Goal: Information Seeking & Learning: Find contact information

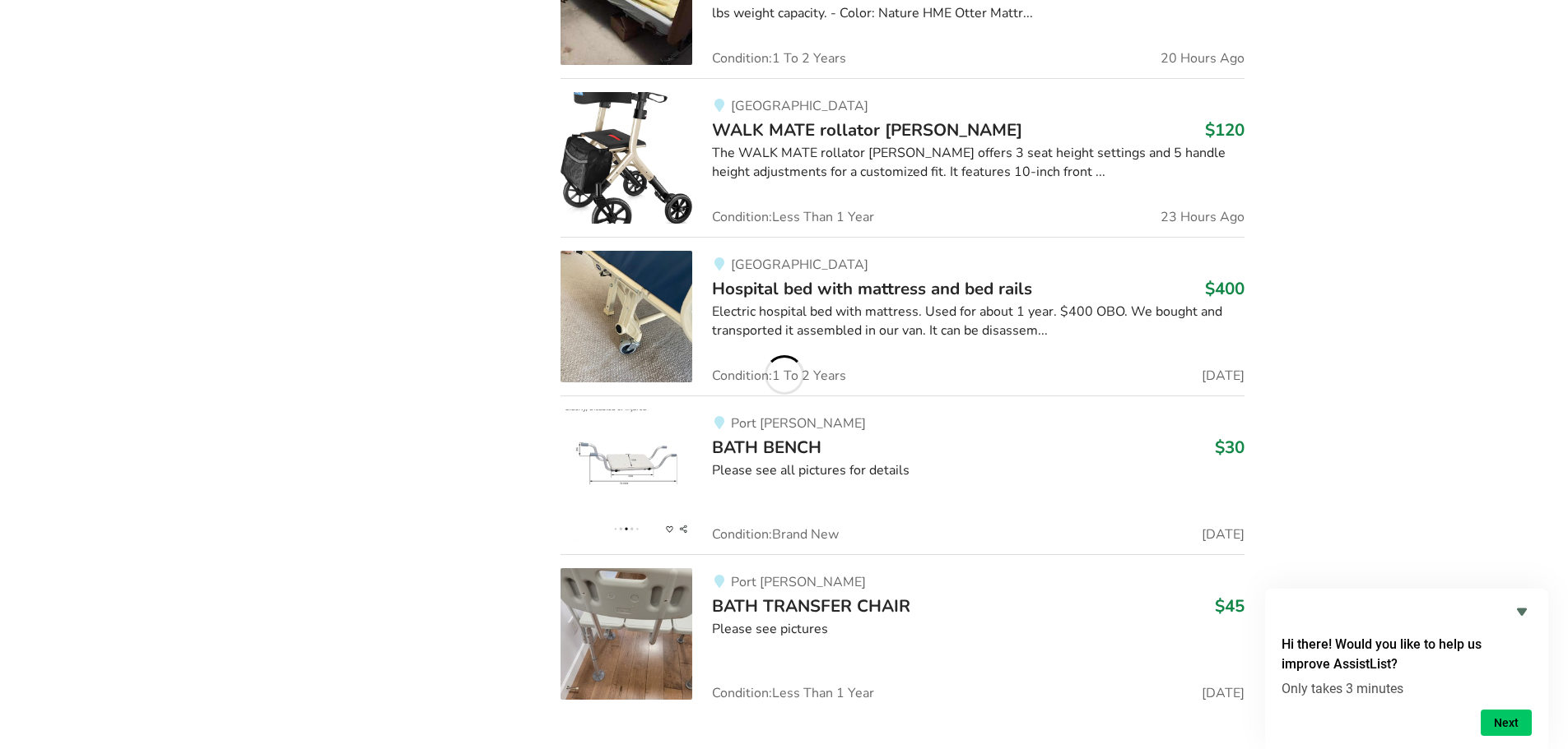
scroll to position [3111, 0]
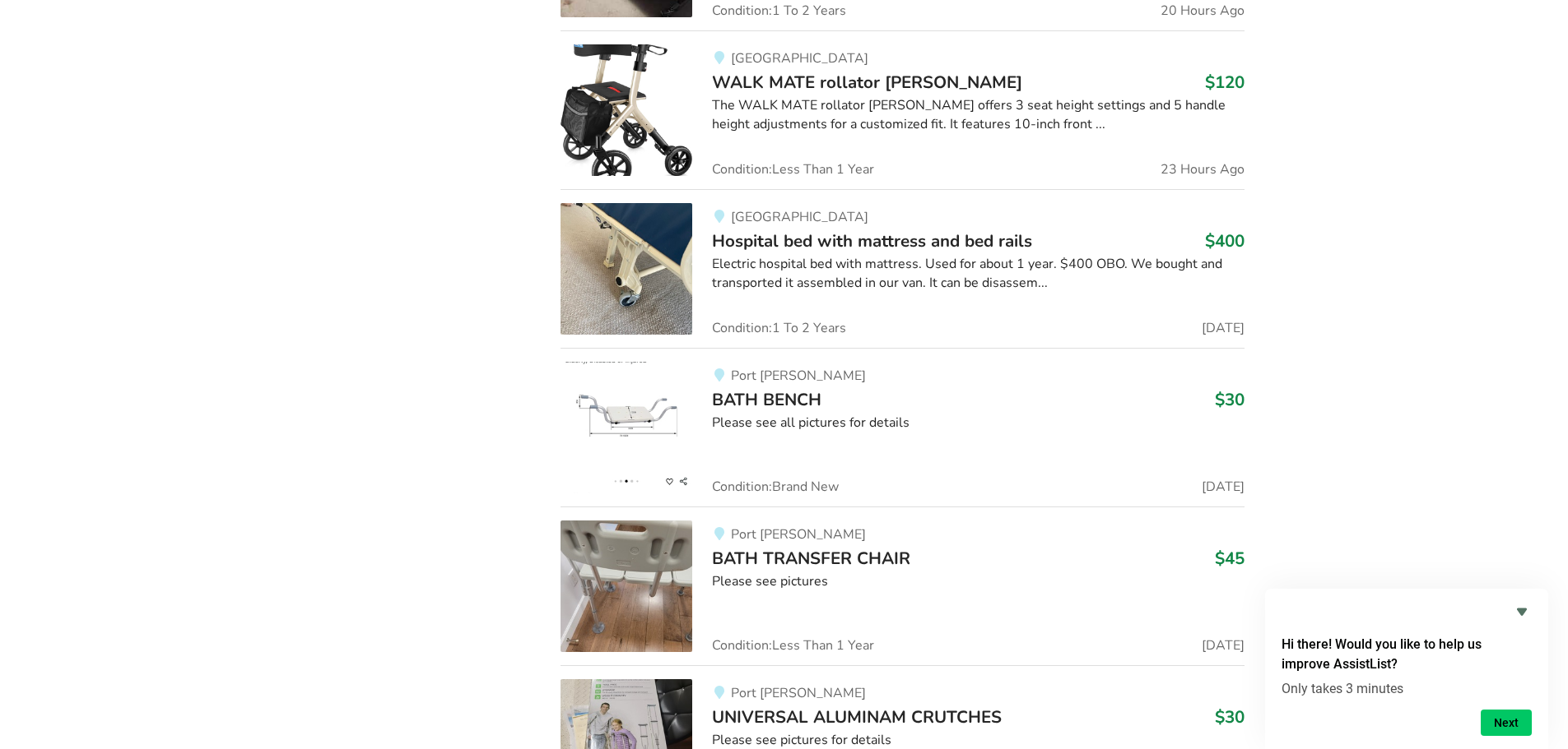
click at [794, 235] on span "Hospital bed with mattress and bed rails" at bounding box center [871, 241] width 320 height 23
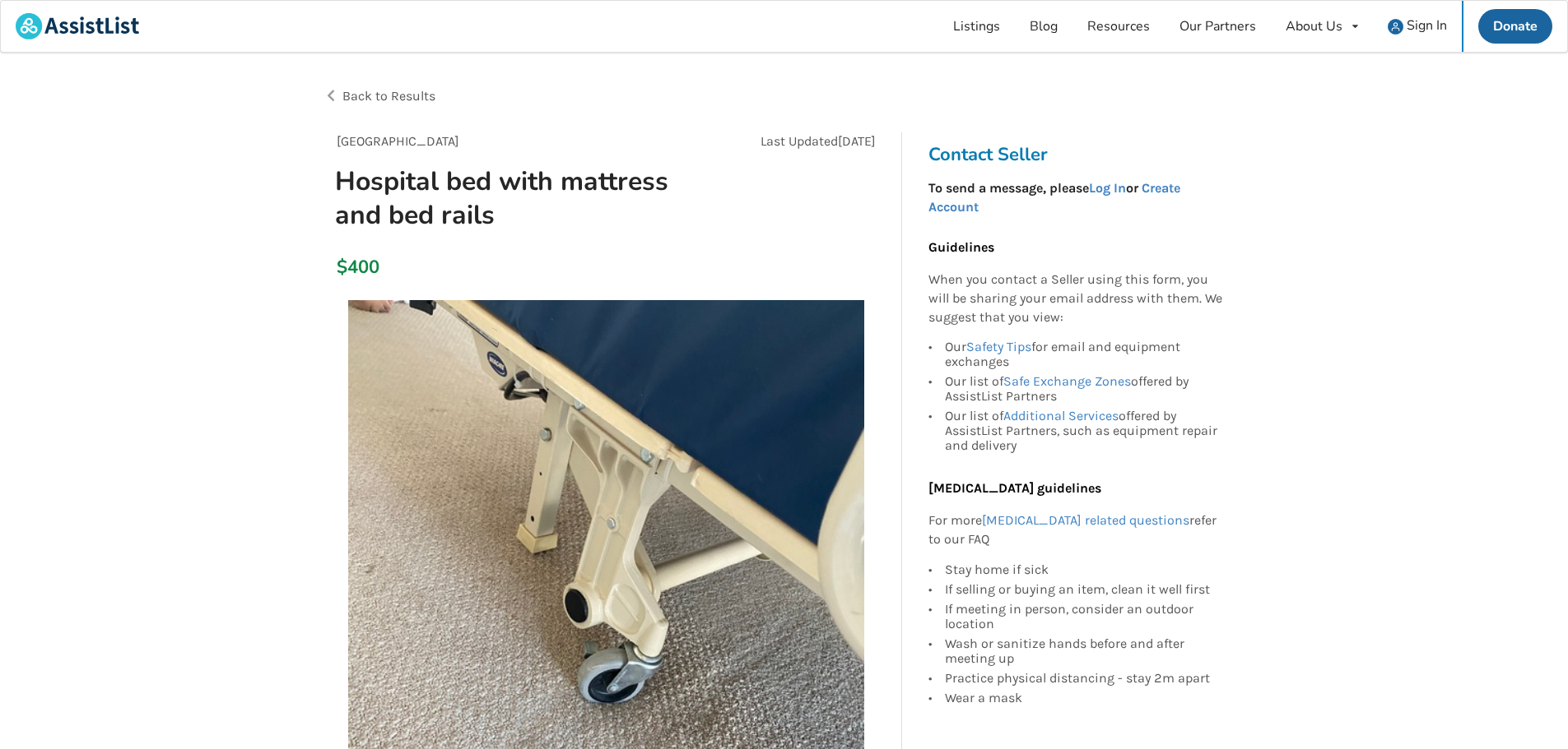
drag, startPoint x: 728, startPoint y: 439, endPoint x: 611, endPoint y: 642, distance: 234.3
drag, startPoint x: 611, startPoint y: 642, endPoint x: 385, endPoint y: 596, distance: 230.6
click at [385, 596] on img at bounding box center [606, 559] width 516 height 516
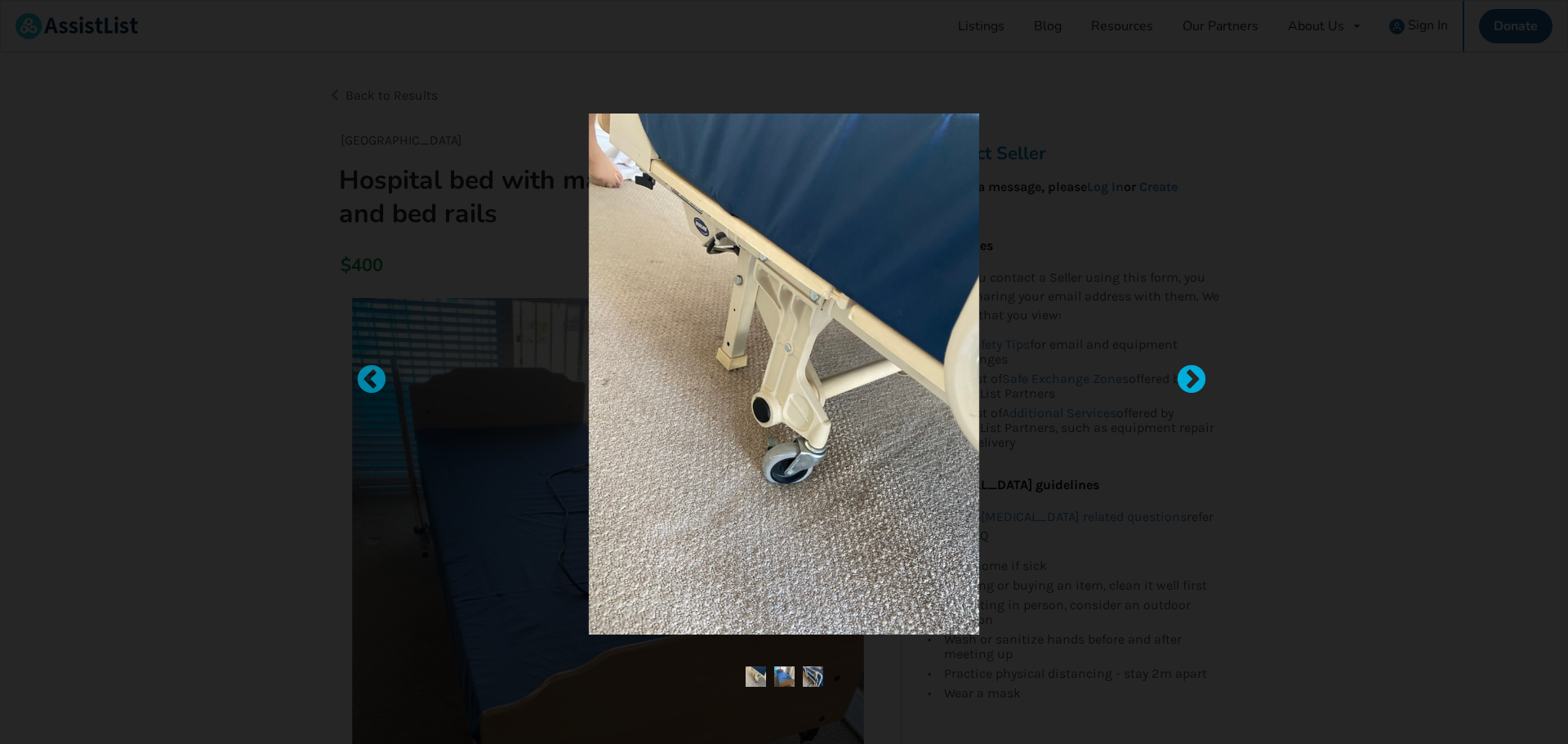
click at [1188, 381] on div at bounding box center [1183, 372] width 16 height 16
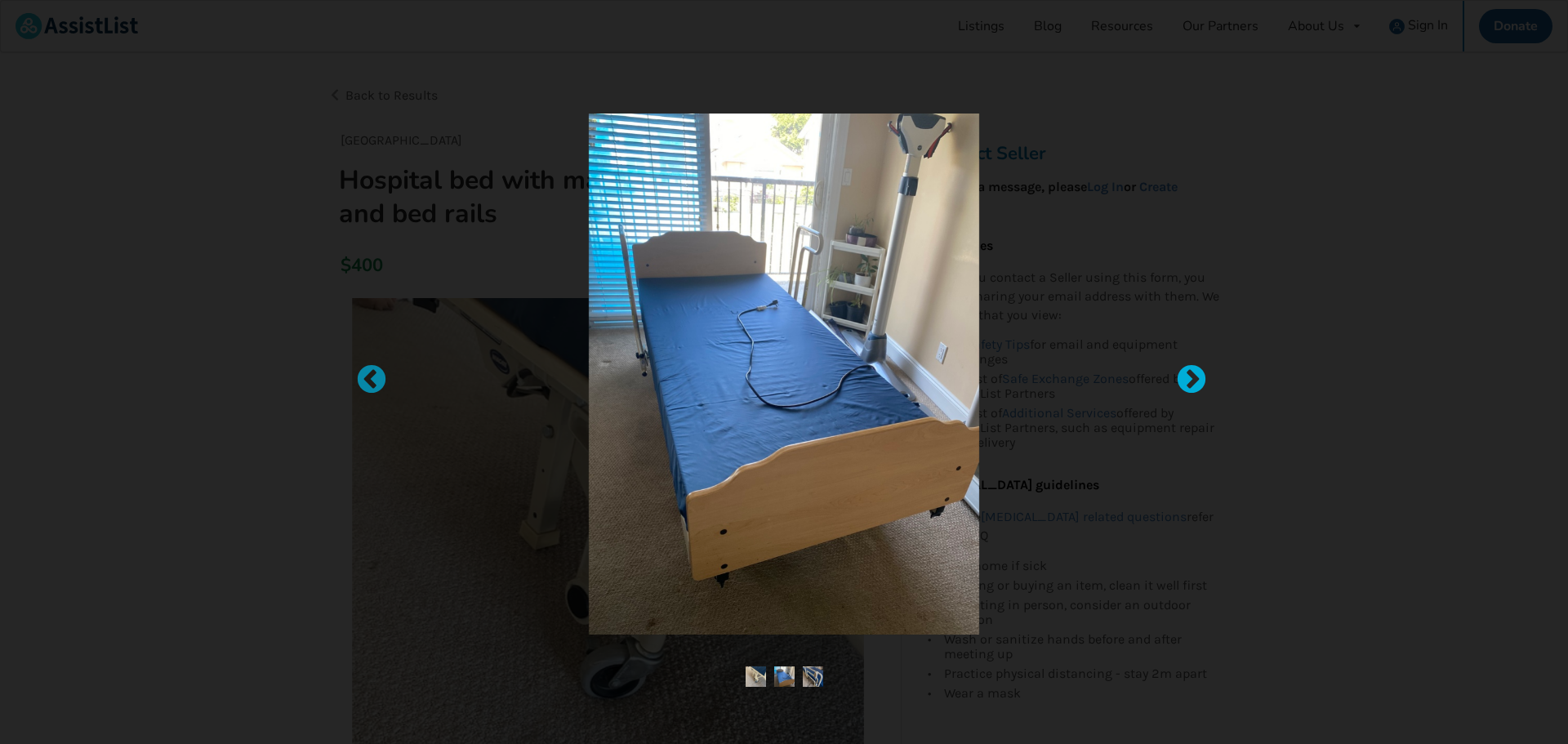
click at [1192, 381] on div at bounding box center [1183, 372] width 16 height 16
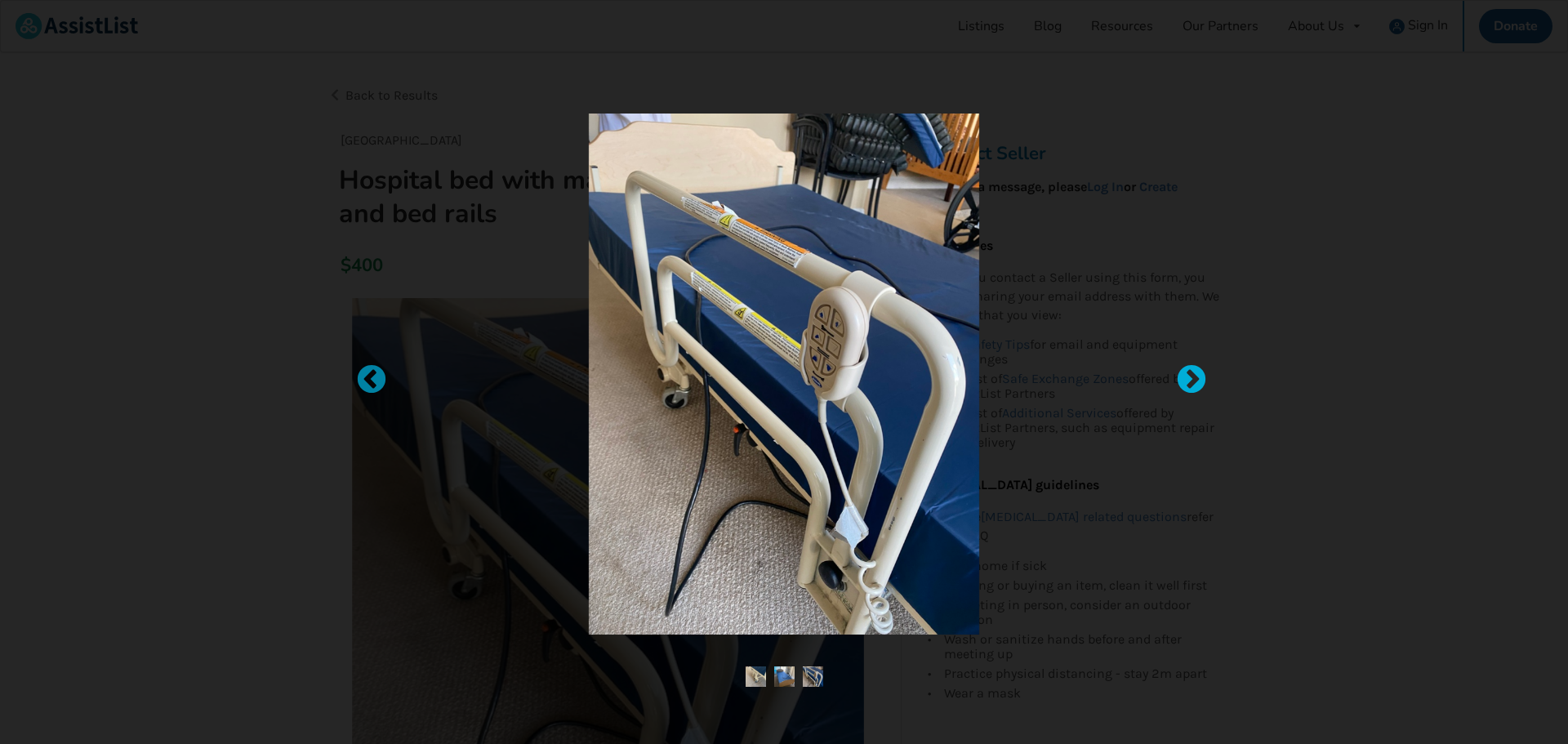
click at [1190, 380] on div at bounding box center [1183, 372] width 16 height 16
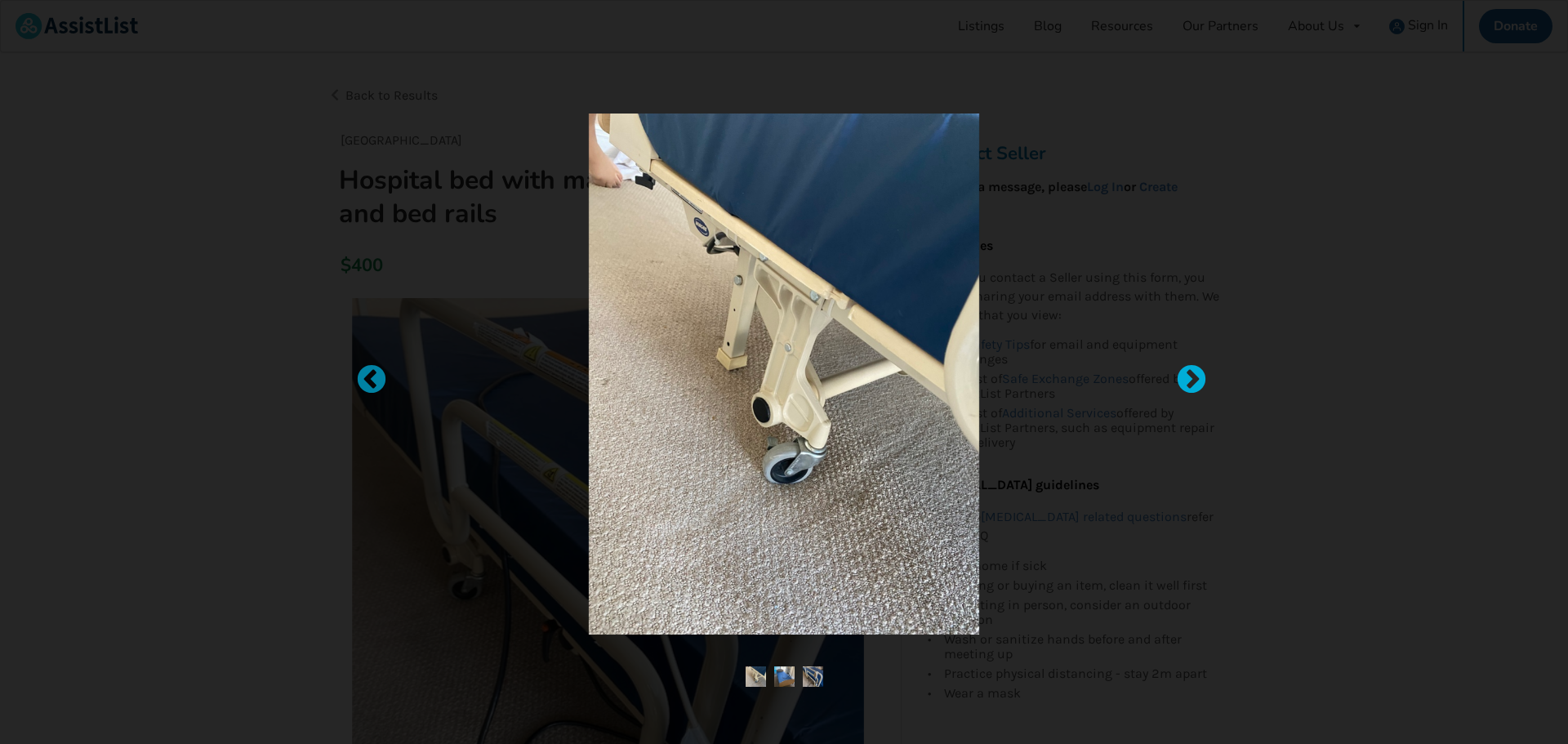
click at [1192, 380] on div at bounding box center [1183, 372] width 16 height 16
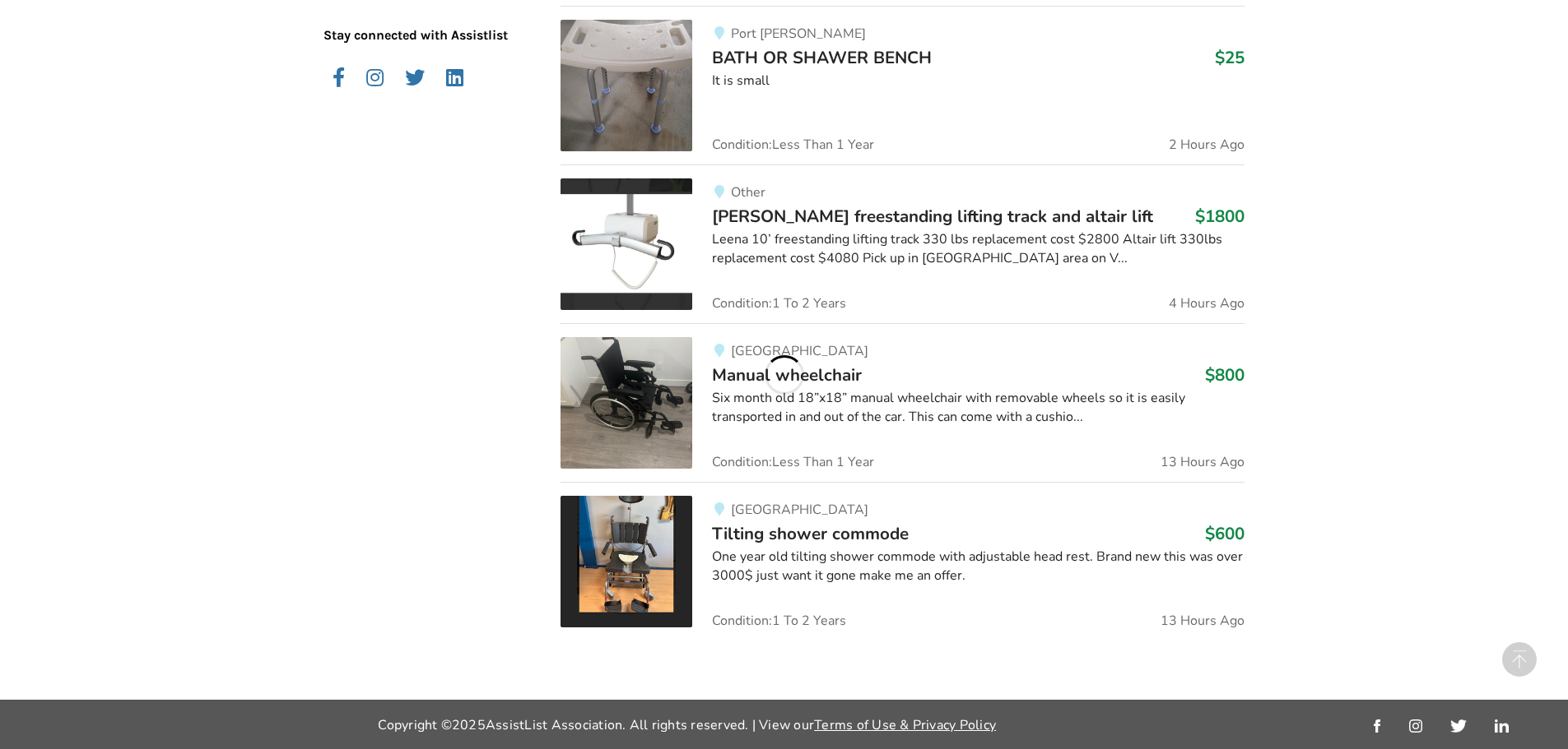
scroll to position [3111, 0]
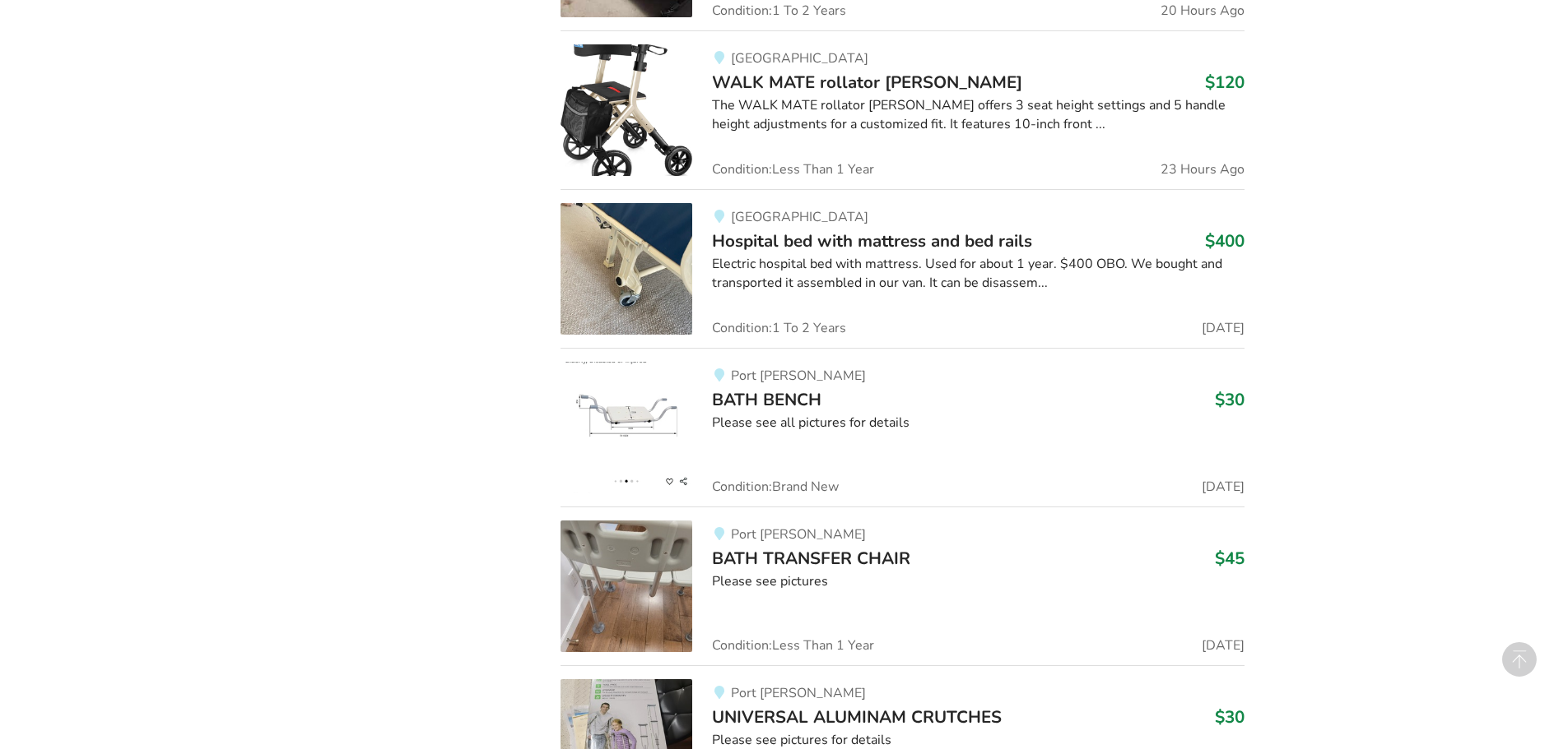
click at [679, 282] on img at bounding box center [626, 269] width 131 height 131
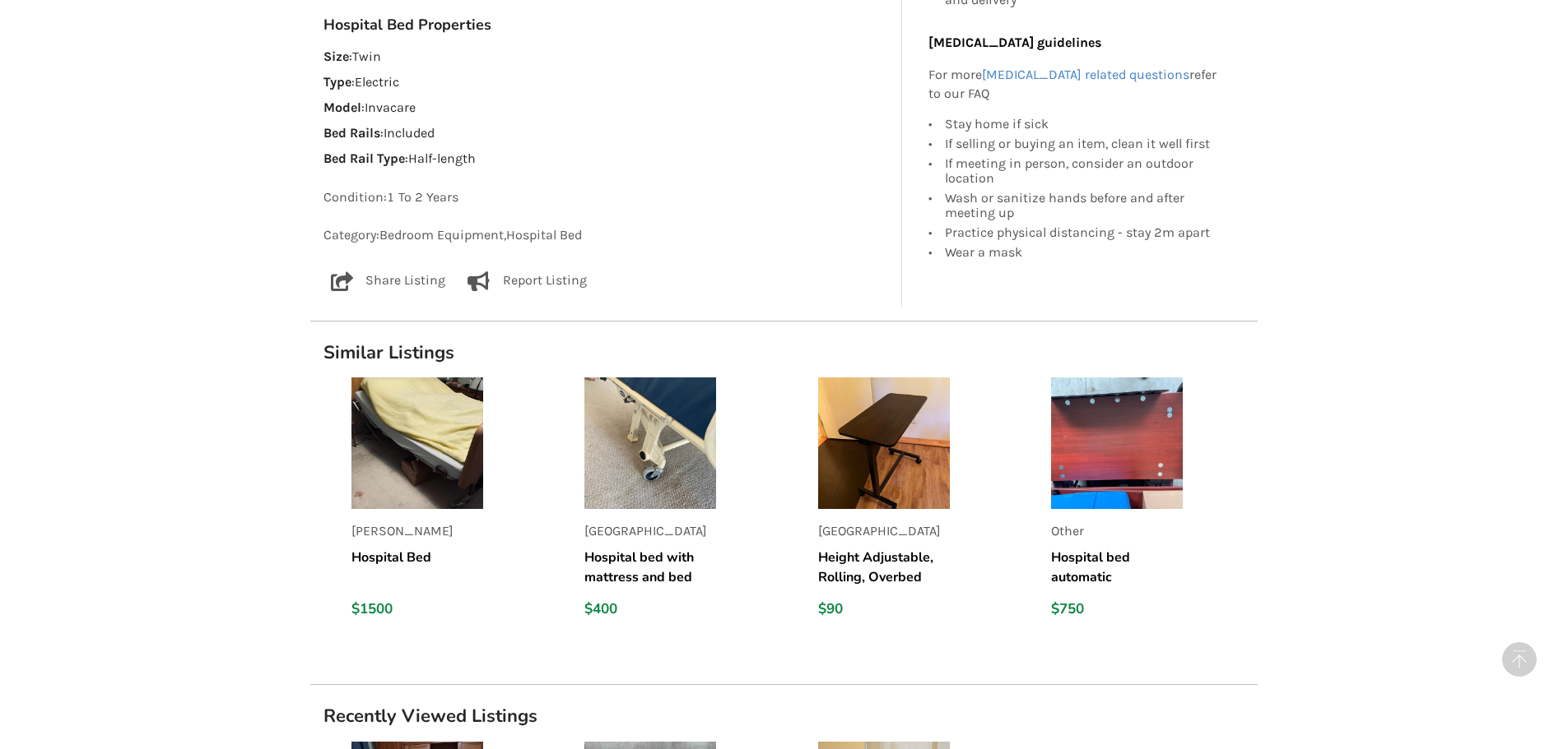
scroll to position [1070, 0]
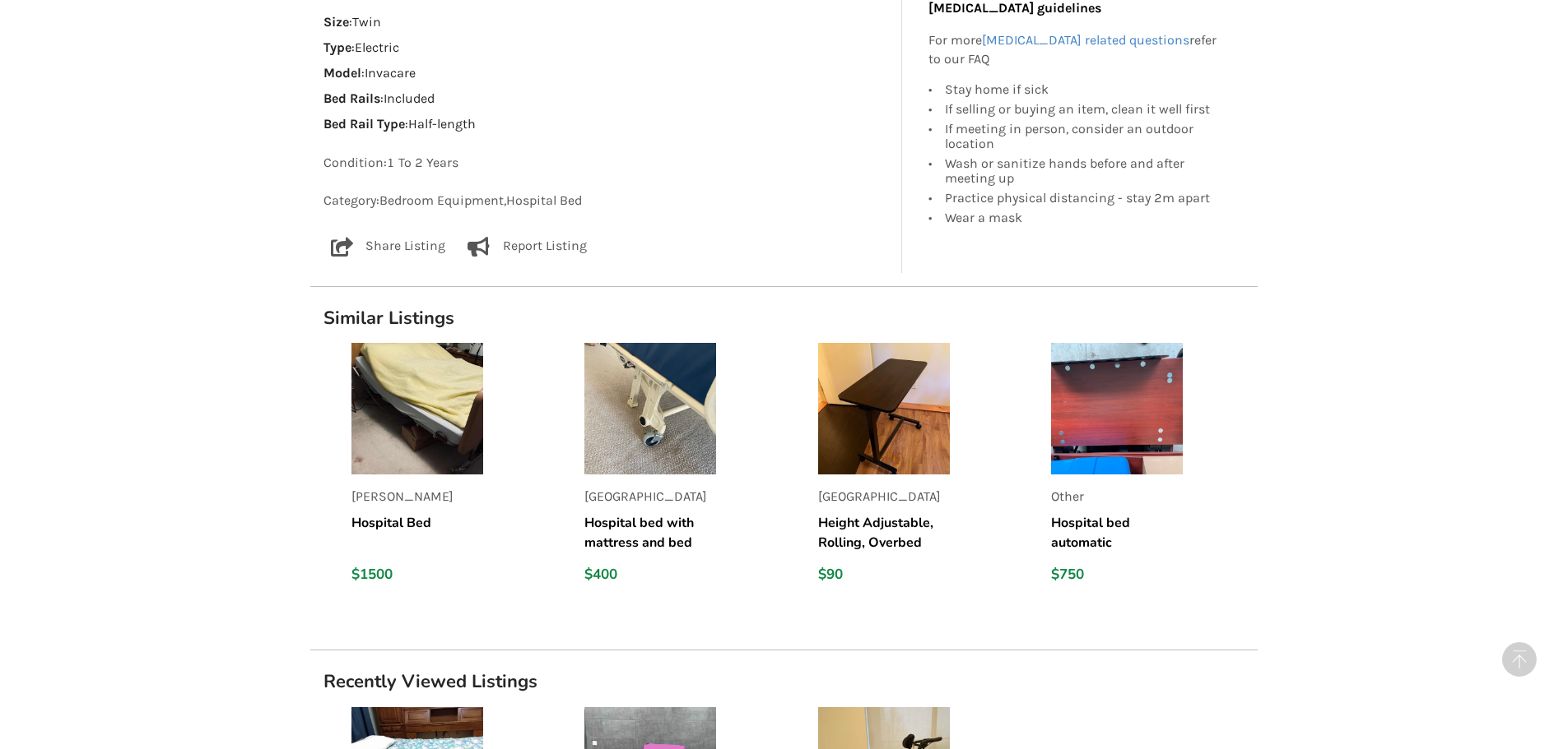
click at [653, 436] on img at bounding box center [650, 409] width 131 height 131
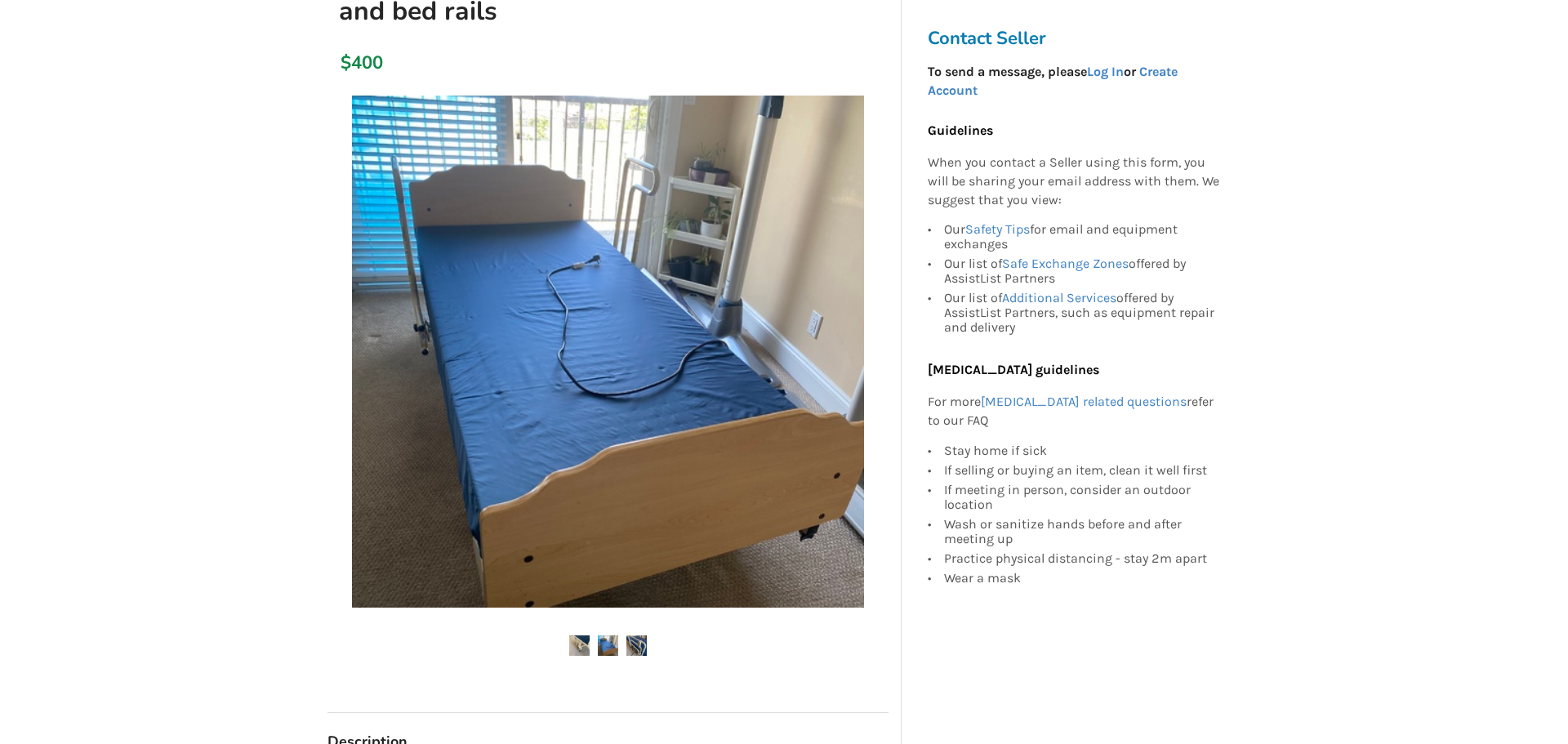
scroll to position [245, 0]
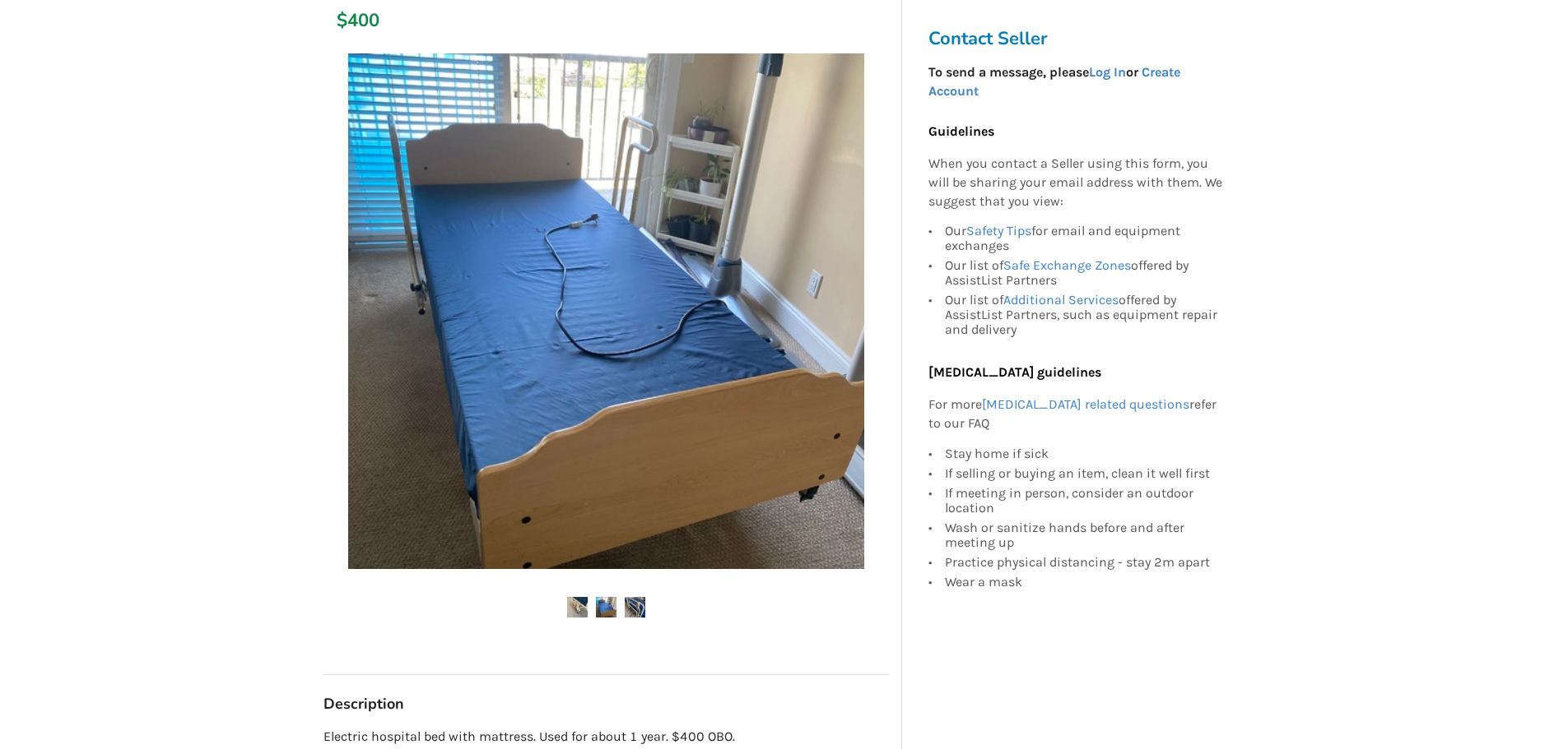
click at [581, 617] on img at bounding box center [576, 607] width 20 height 20
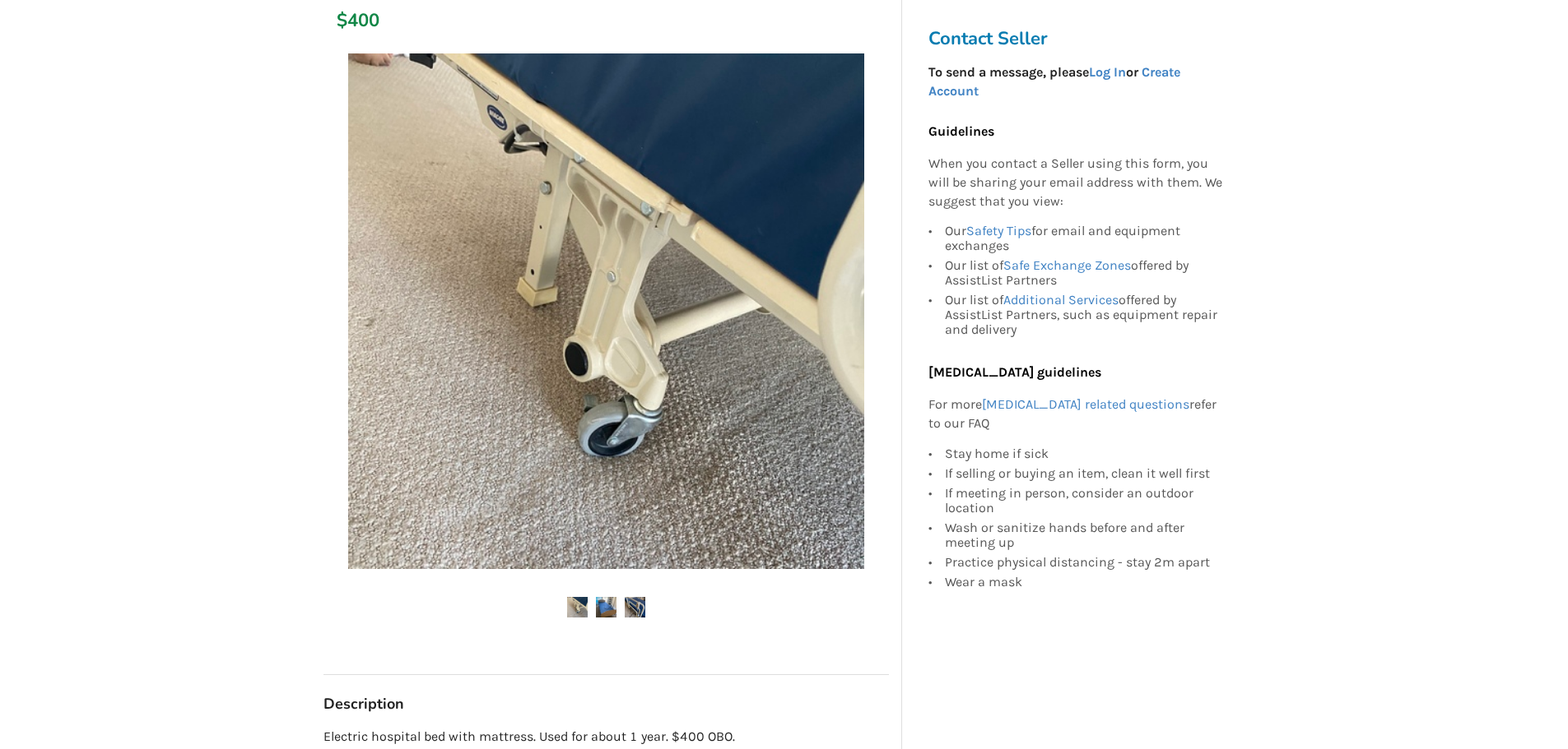
click at [610, 604] on img at bounding box center [605, 607] width 20 height 20
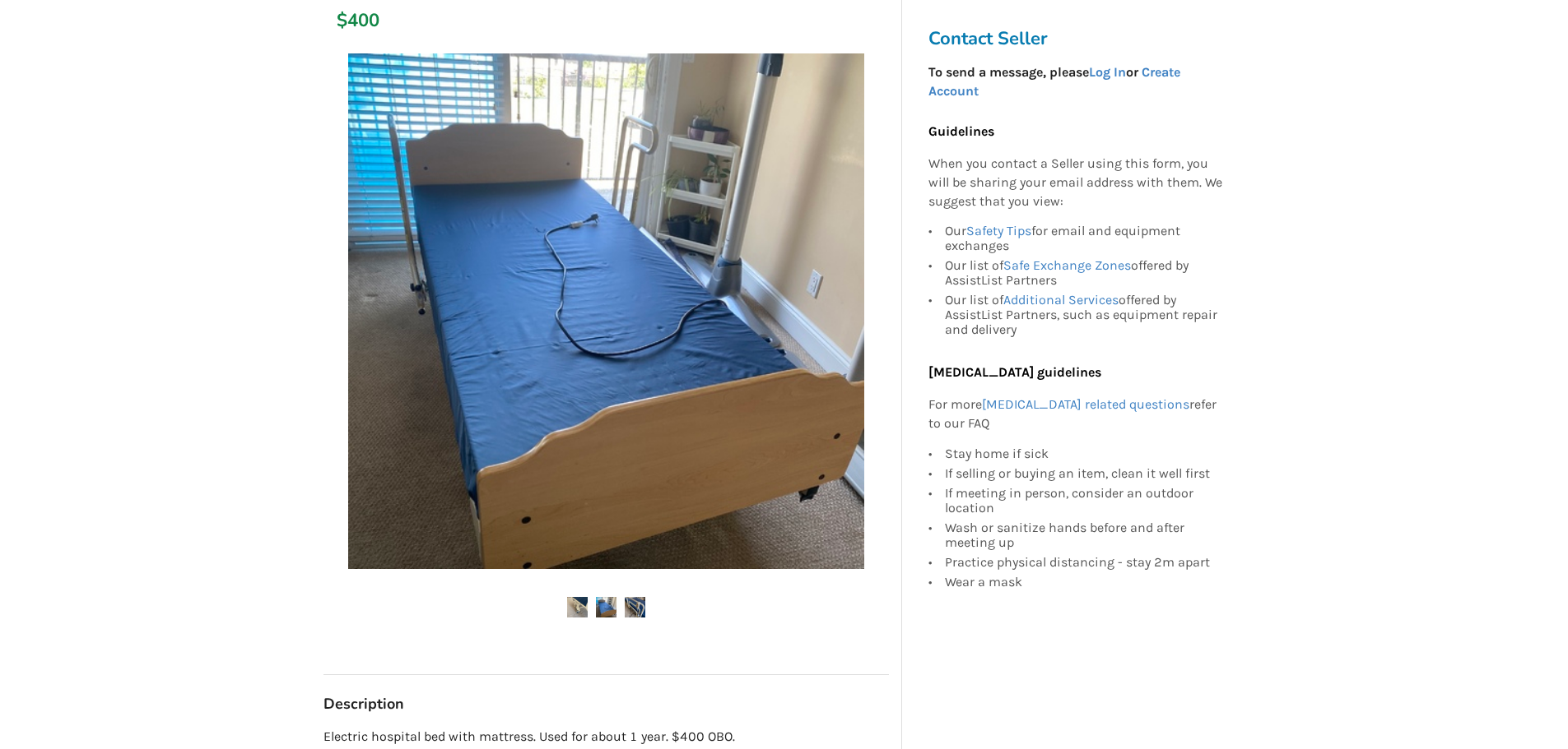
click at [638, 613] on img at bounding box center [634, 607] width 20 height 20
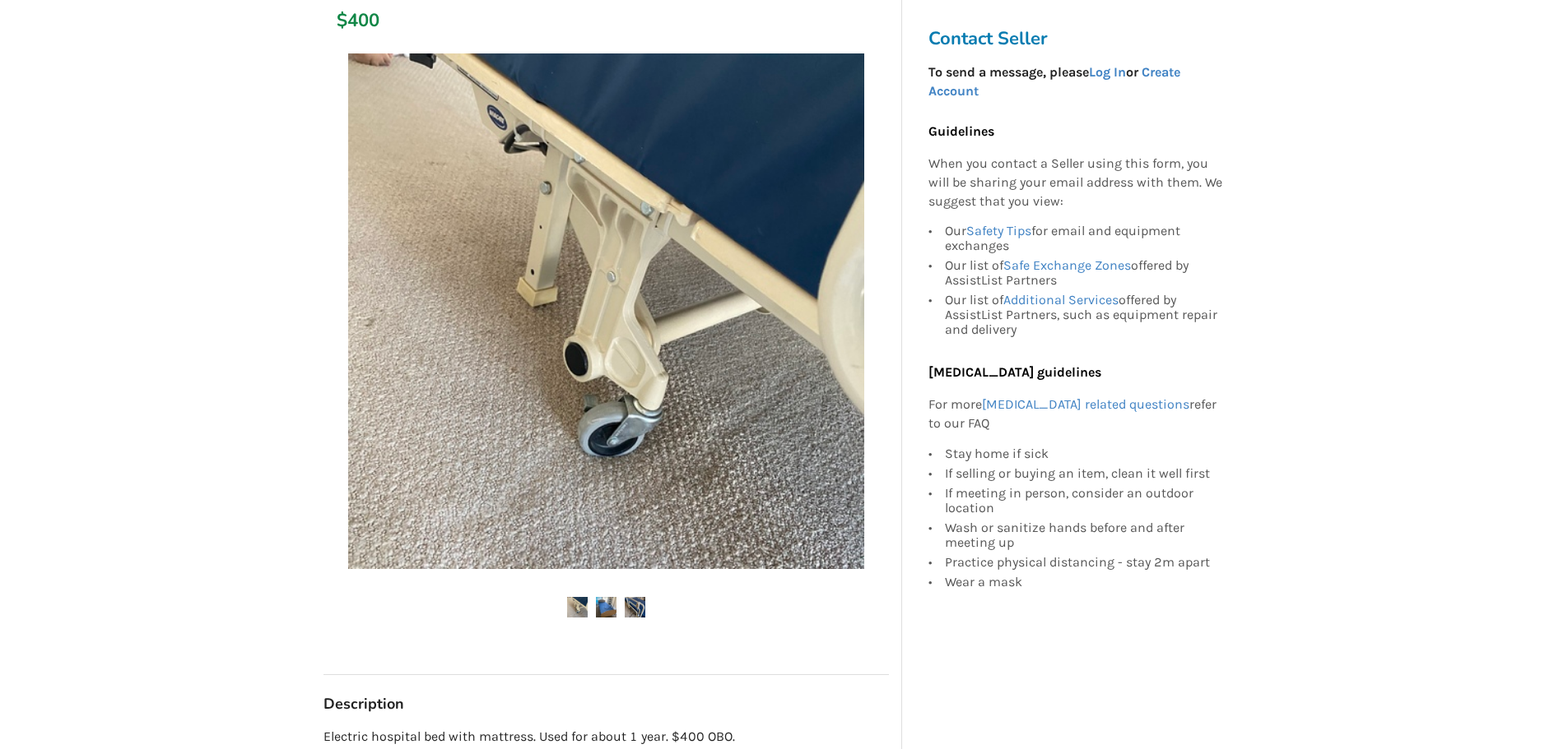
click at [635, 600] on img at bounding box center [634, 607] width 20 height 20
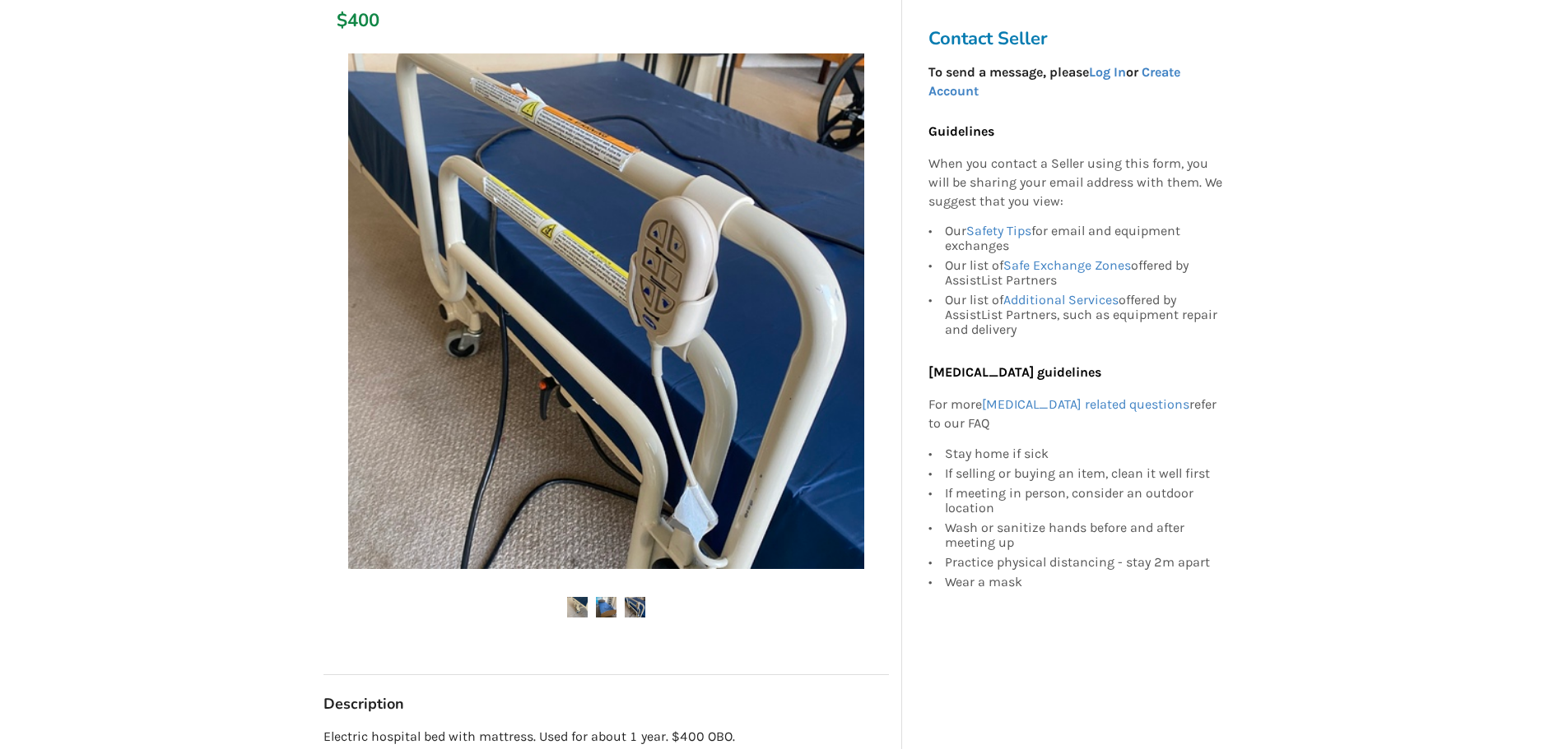
click at [644, 428] on img at bounding box center [606, 311] width 516 height 516
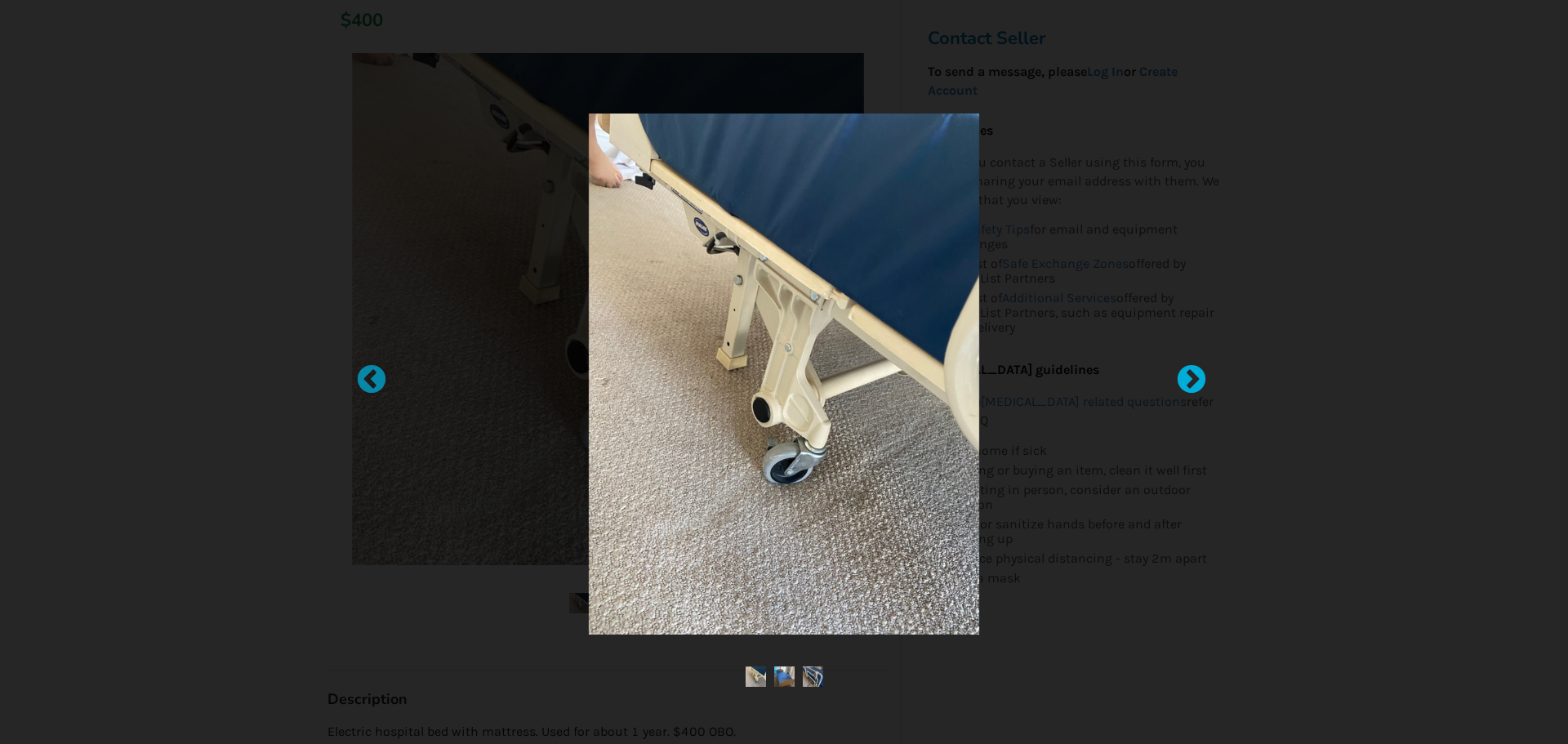
drag, startPoint x: 1196, startPoint y: 377, endPoint x: 1183, endPoint y: 382, distance: 13.9
click at [1191, 378] on div at bounding box center [1183, 372] width 16 height 16
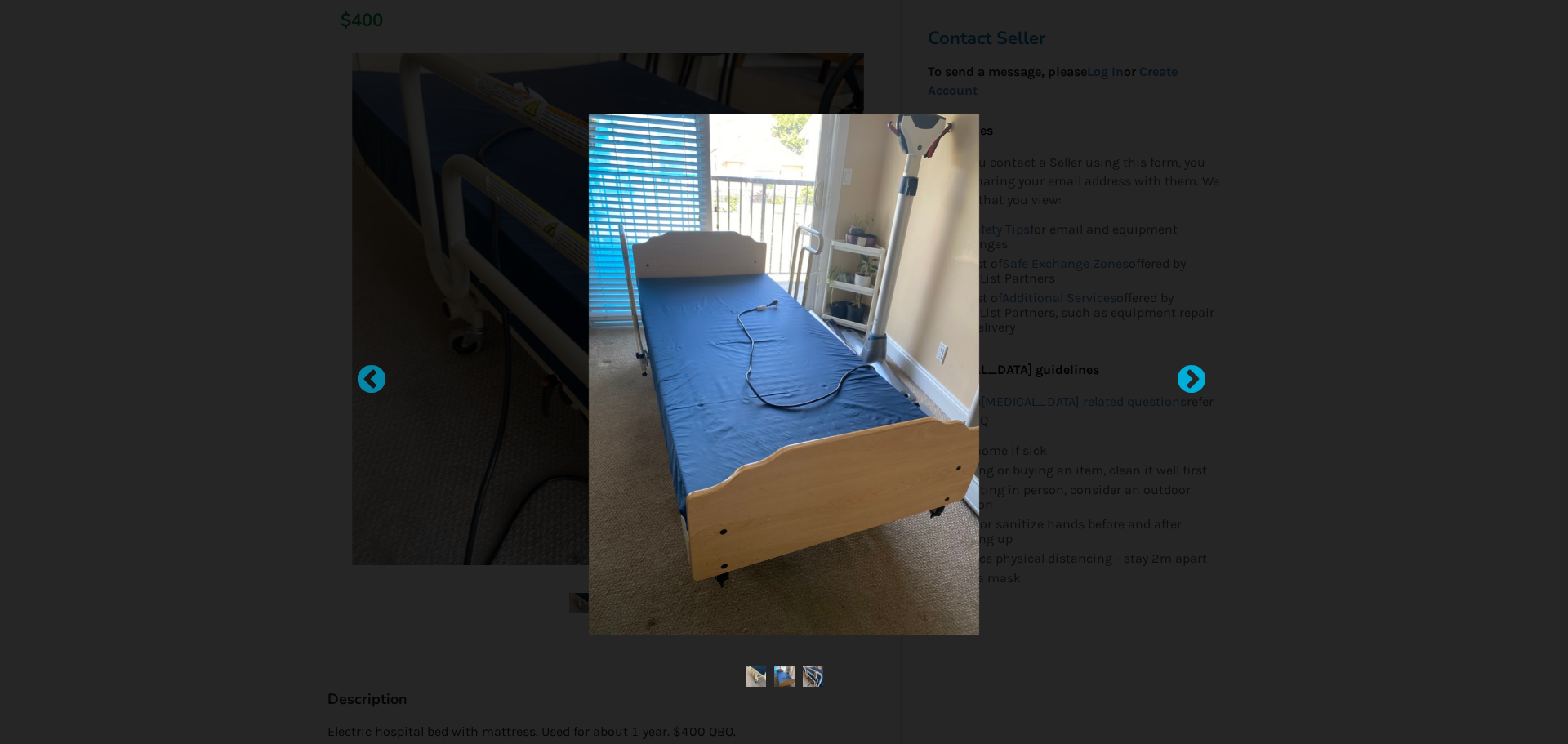
click at [1191, 381] on div at bounding box center [1183, 372] width 16 height 16
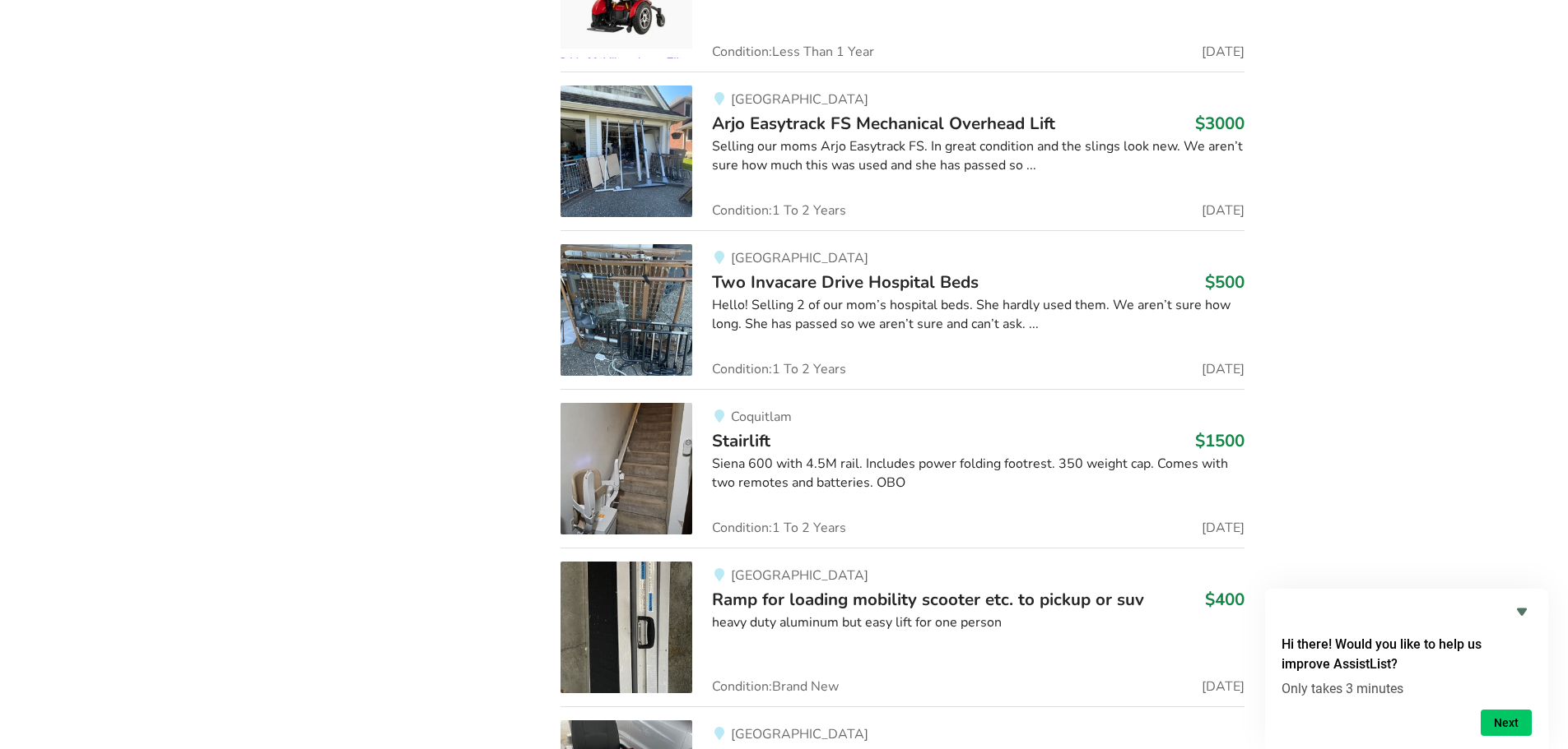
scroll to position [98627, 0]
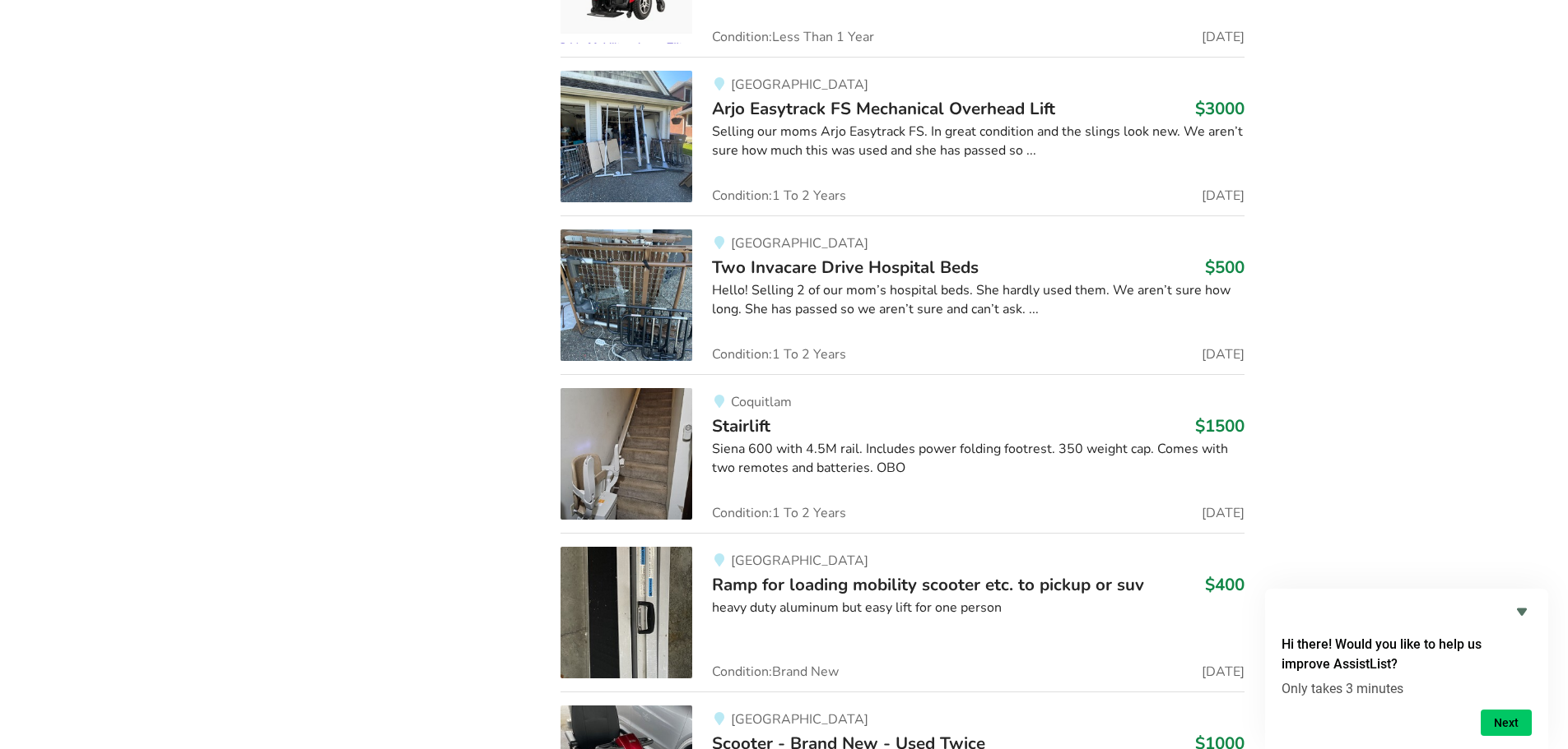
click at [666, 229] on img at bounding box center [626, 295] width 131 height 131
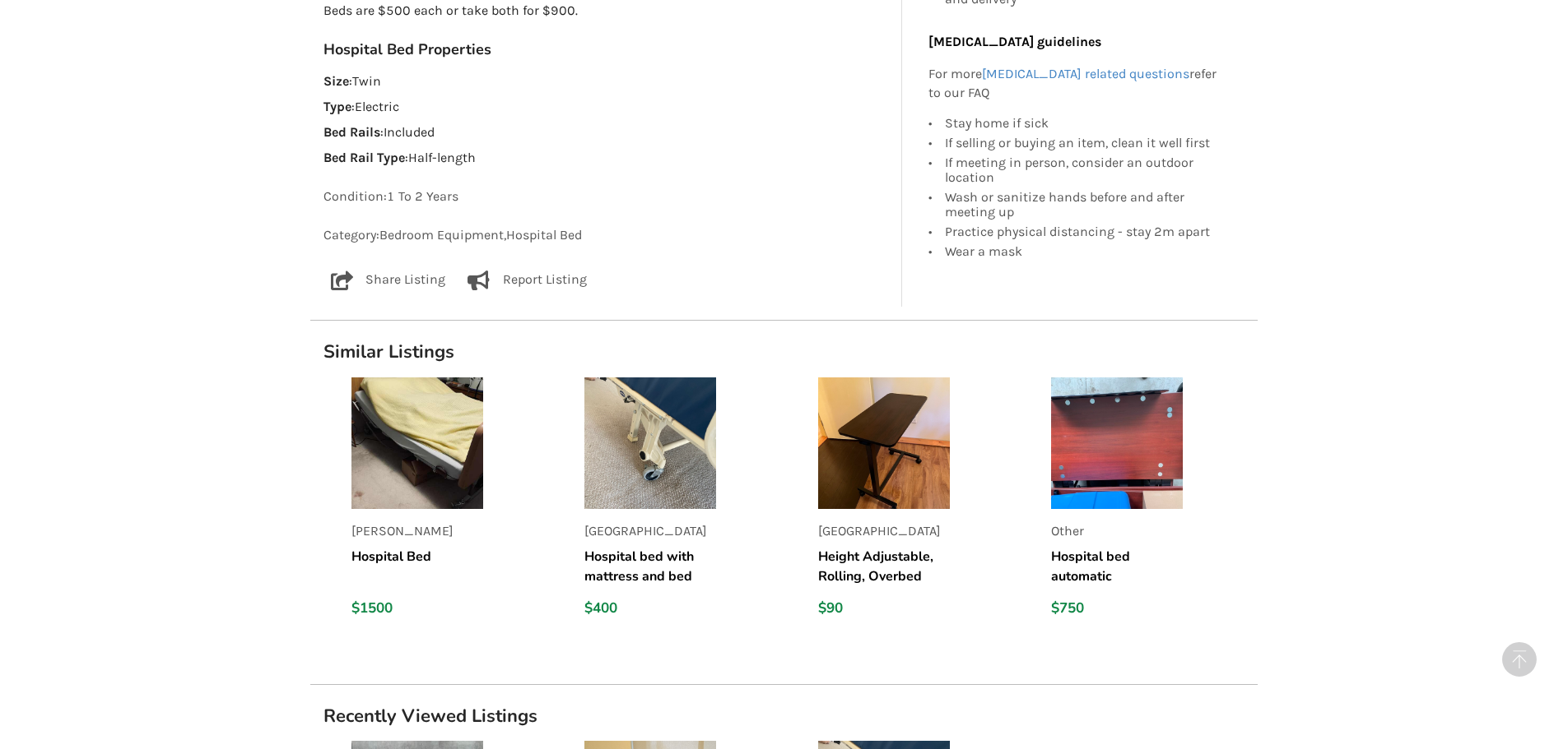
scroll to position [1152, 0]
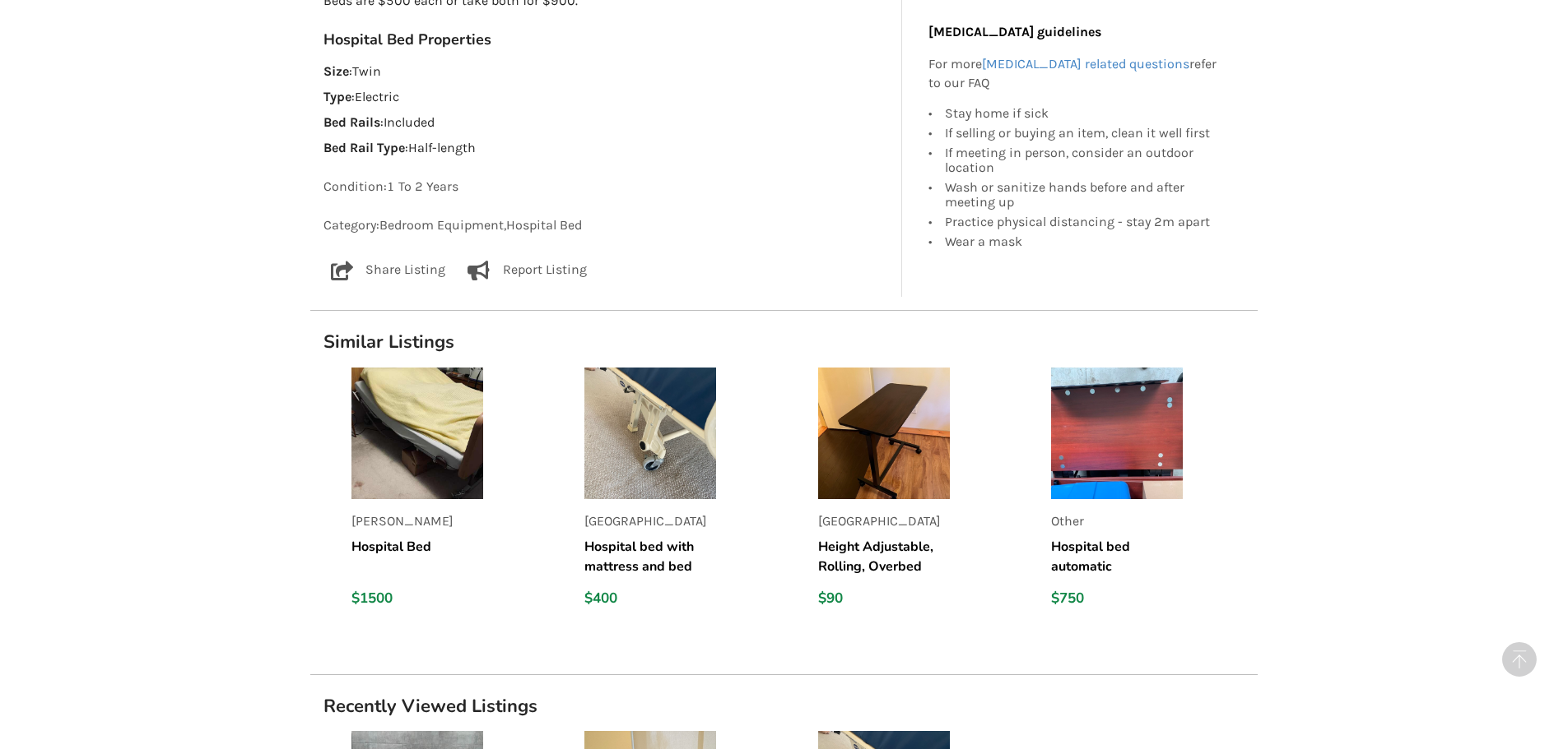
click at [642, 463] on img at bounding box center [650, 433] width 131 height 131
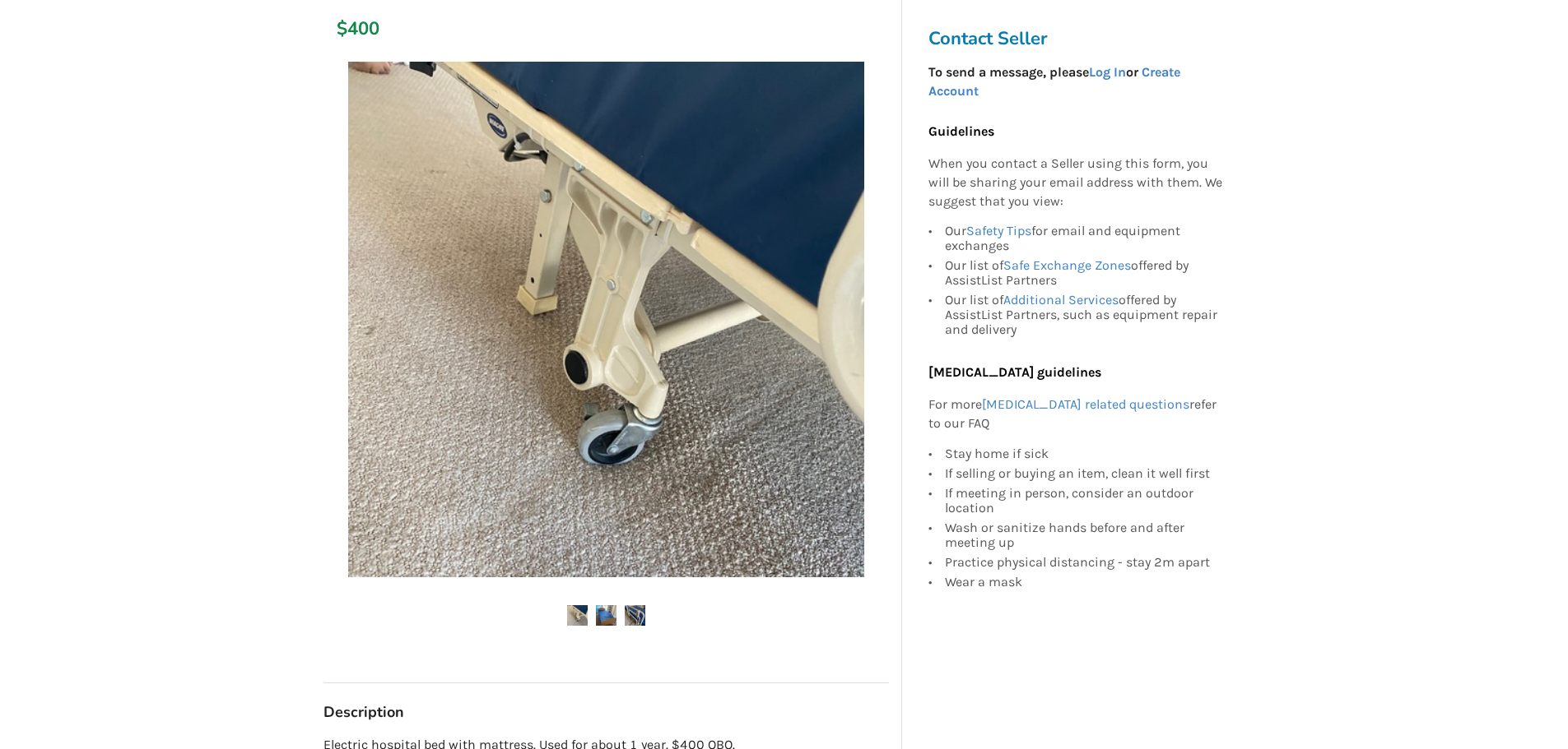
scroll to position [329, 0]
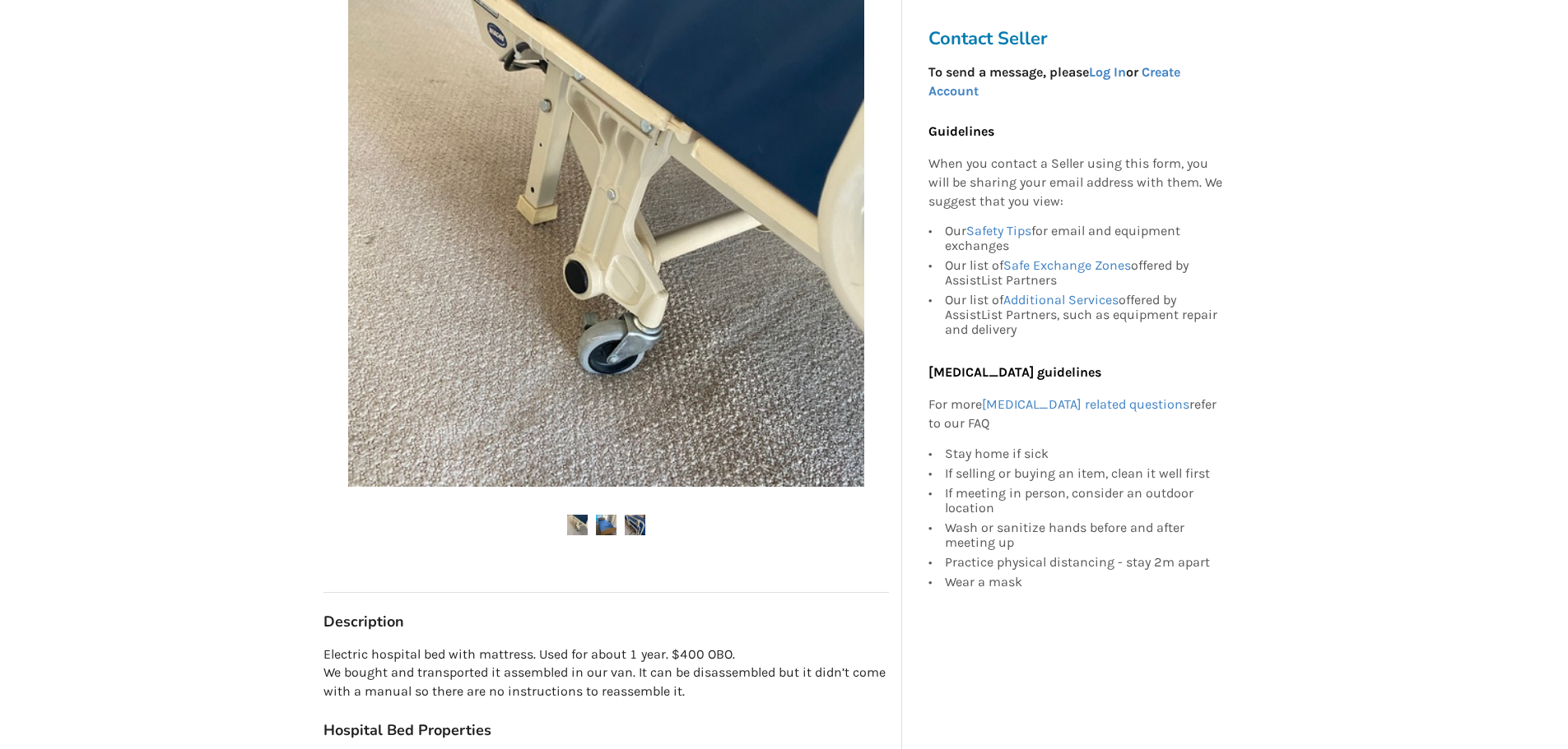
click at [611, 520] on img at bounding box center [605, 525] width 20 height 20
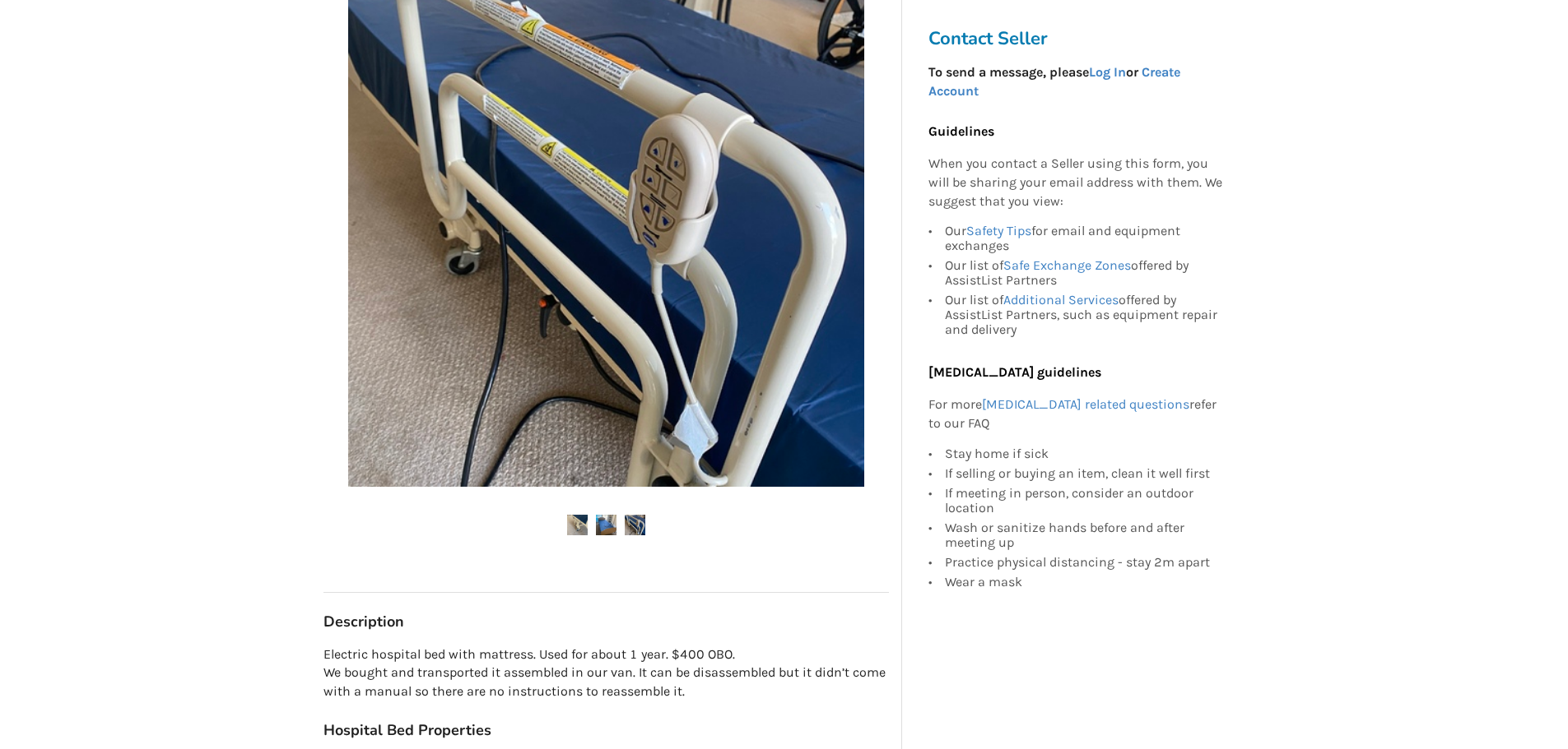
click at [639, 526] on img at bounding box center [634, 525] width 20 height 20
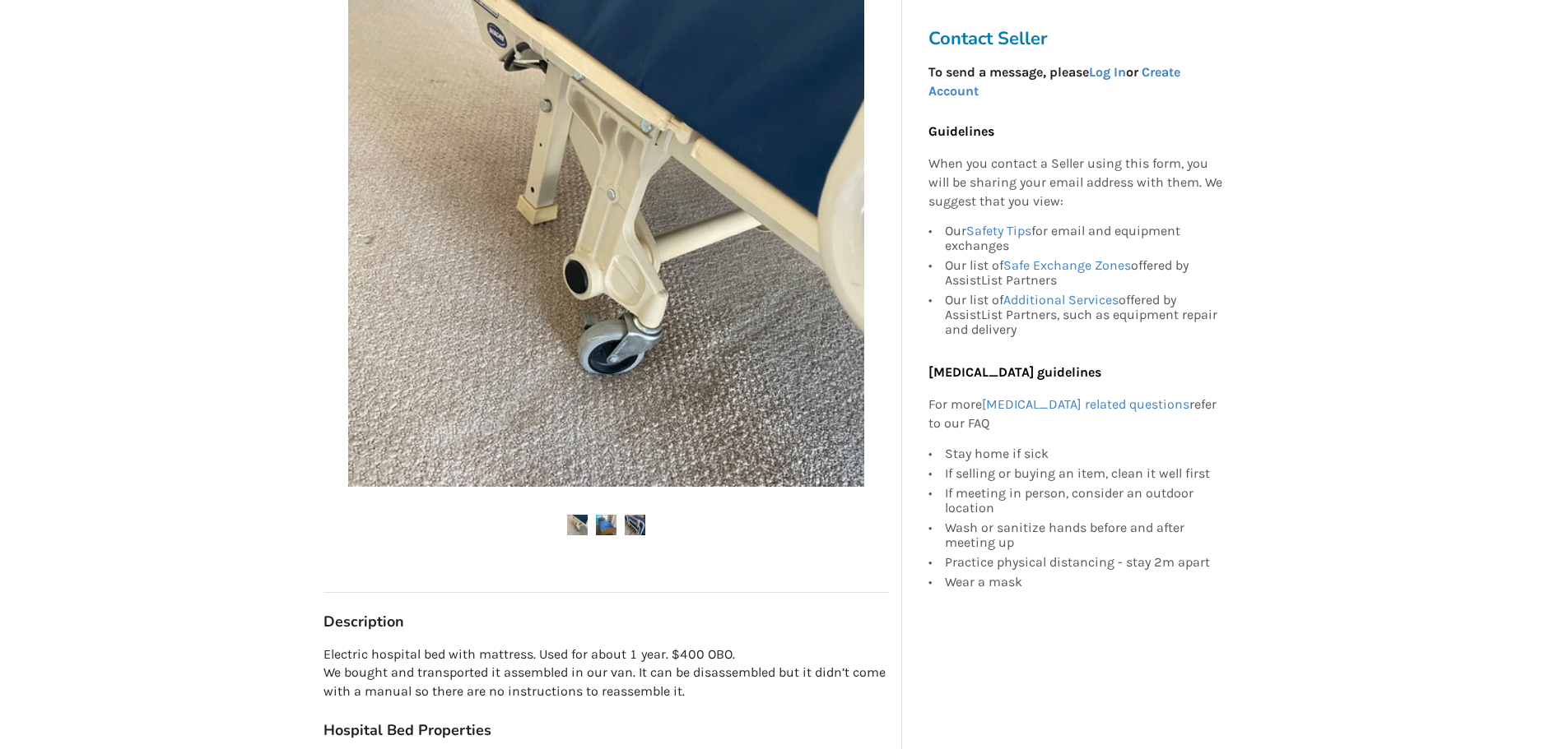
click at [579, 530] on img at bounding box center [576, 525] width 20 height 20
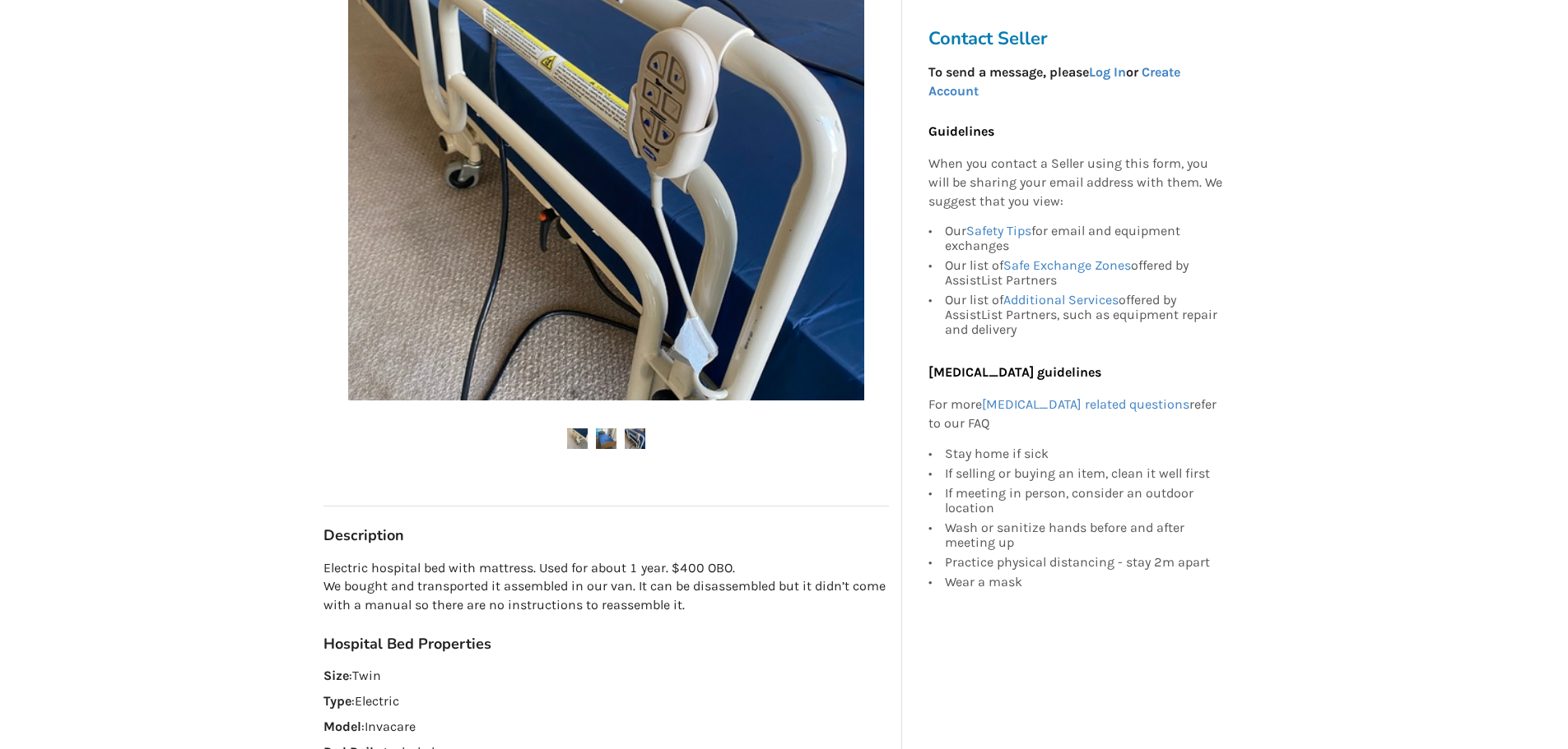
scroll to position [412, 0]
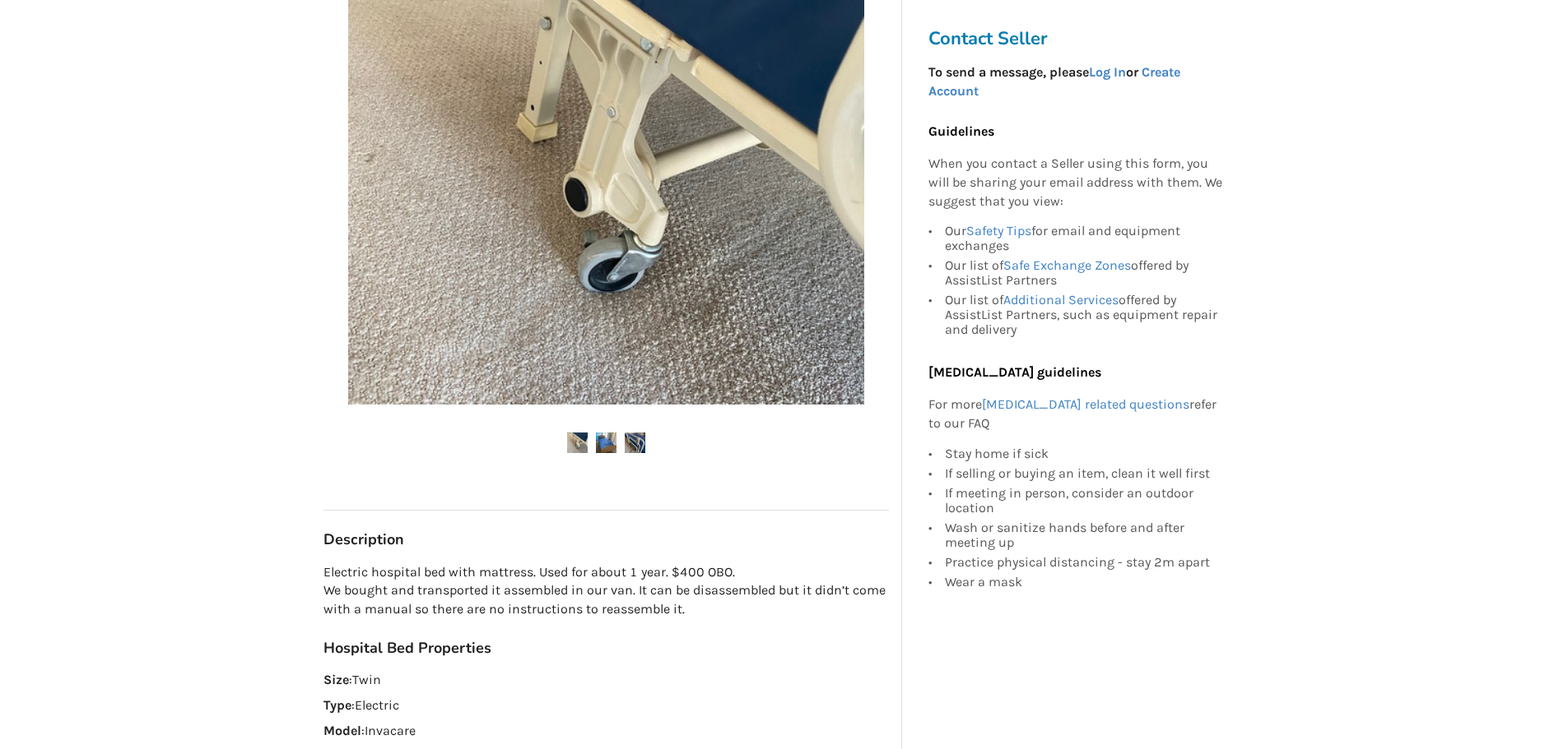
click at [998, 37] on h3 "Contact Seller" at bounding box center [1079, 39] width 303 height 23
click at [1109, 74] on link "Log In" at bounding box center [1107, 72] width 37 height 15
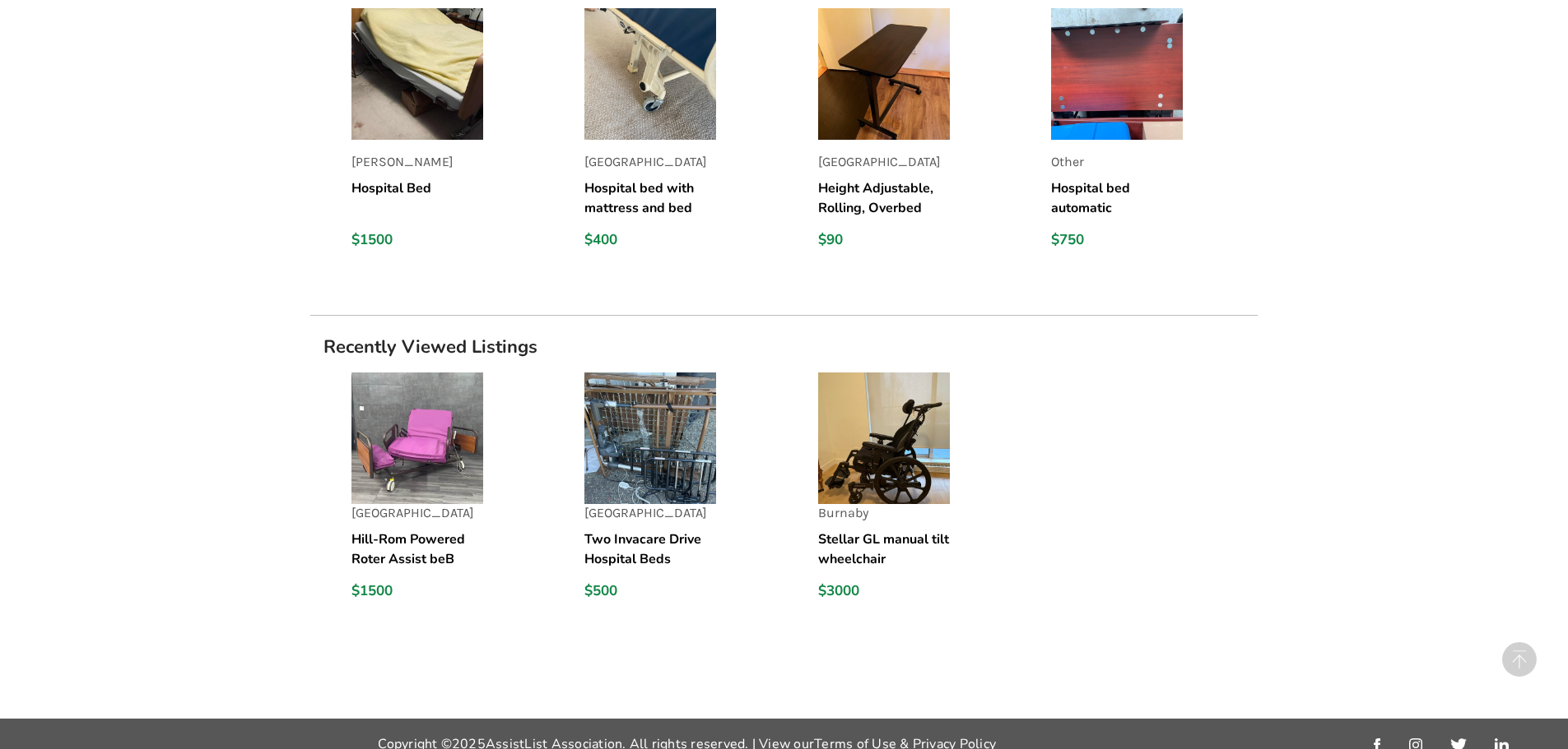
scroll to position [1424, 0]
